Goal: Task Accomplishment & Management: Manage account settings

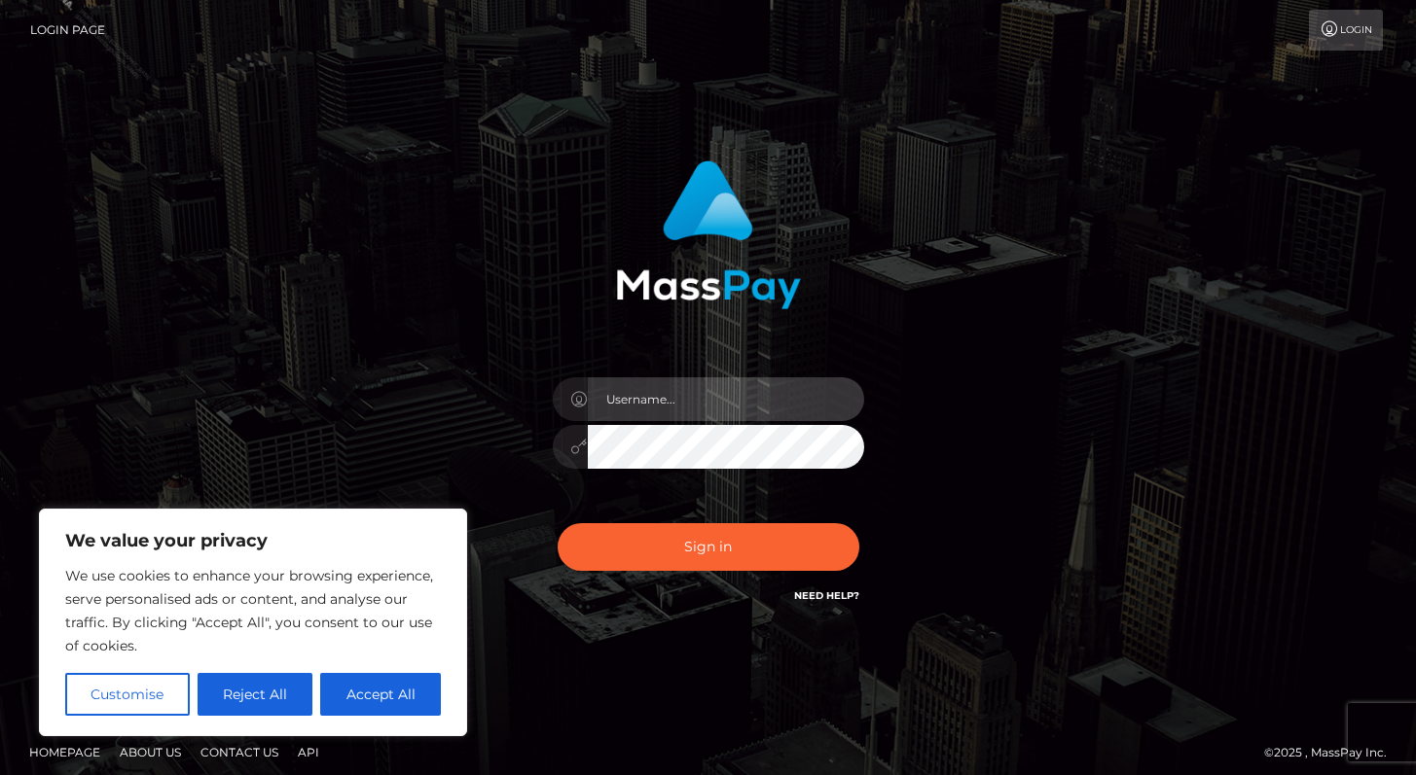
click at [668, 393] on input "text" at bounding box center [726, 399] width 276 height 44
type input "Alweng.megabonanza"
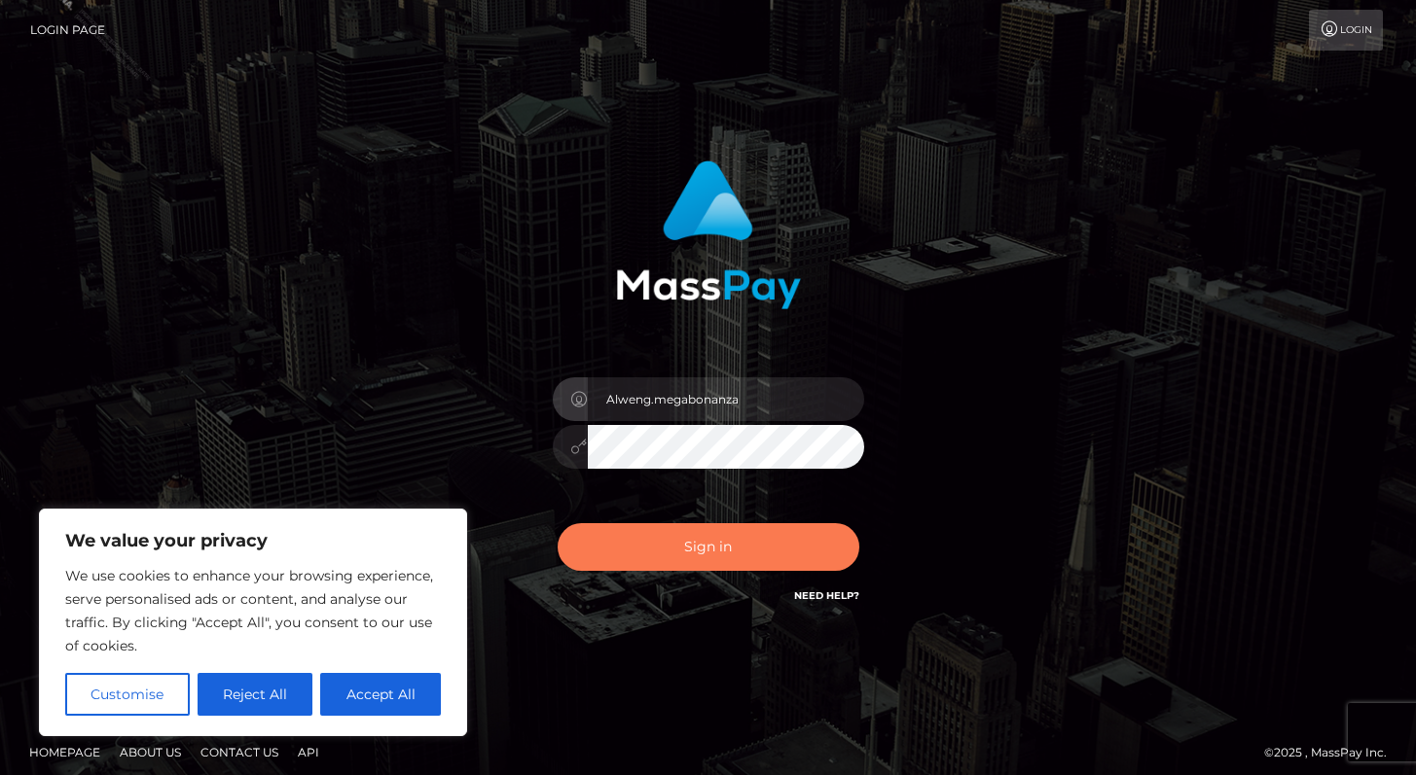
click at [754, 549] on button "Sign in" at bounding box center [708, 547] width 302 height 48
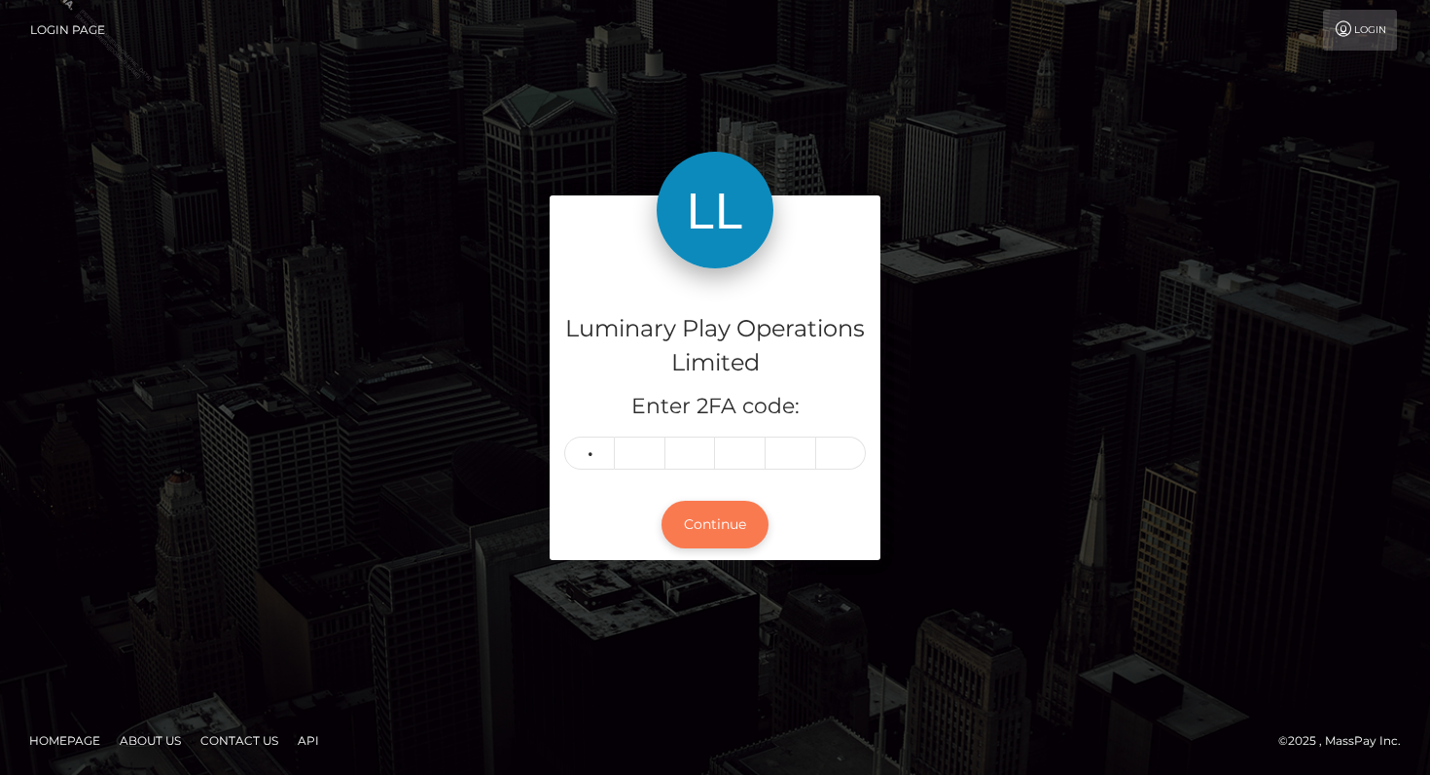
type input "3"
type input "7"
type input "2"
type input "8"
type input "1"
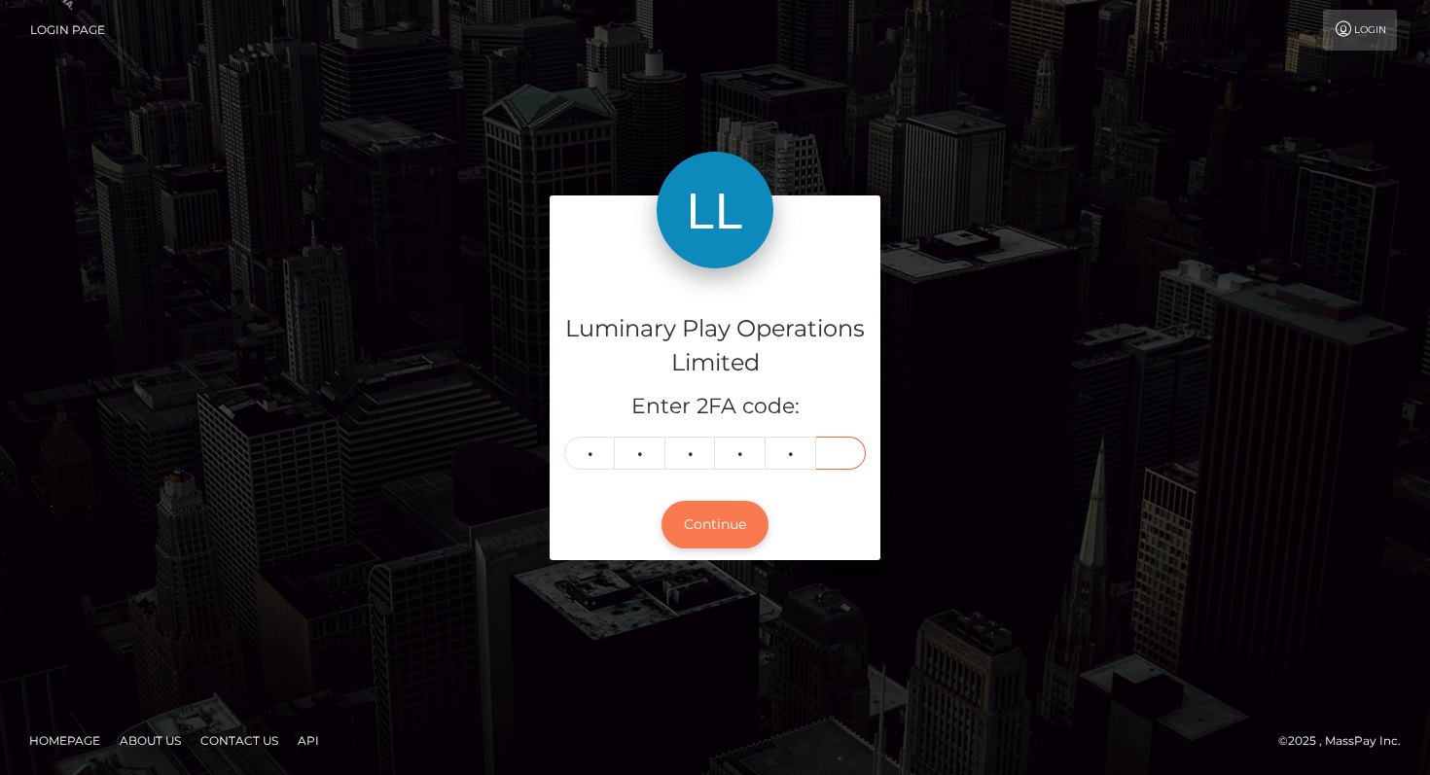
type input "9"
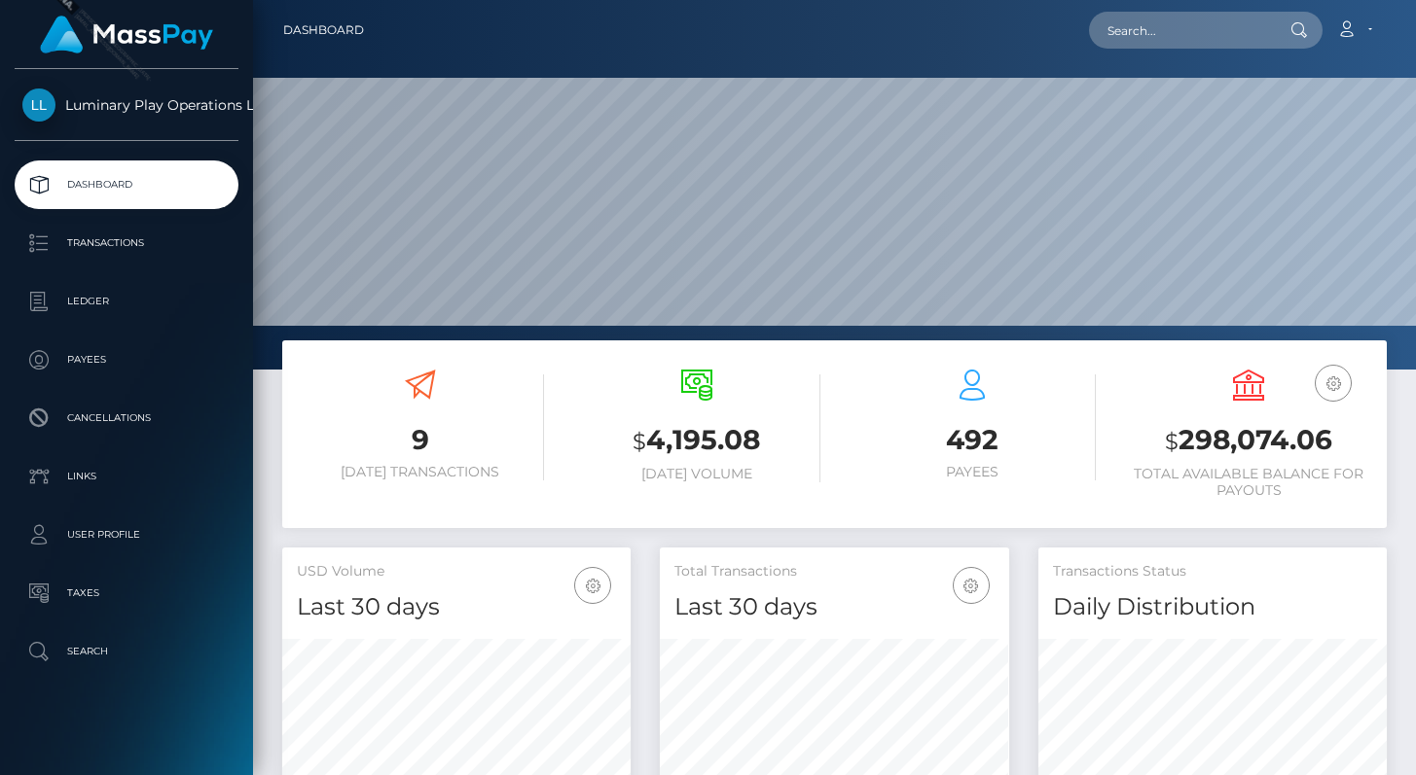
scroll to position [344, 348]
drag, startPoint x: 1178, startPoint y: 446, endPoint x: 1354, endPoint y: 443, distance: 176.1
click at [1354, 443] on h3 "$ 298,074.06" at bounding box center [1248, 441] width 247 height 40
copy h3 "298,074.06"
